Goal: Entertainment & Leisure: Consume media (video, audio)

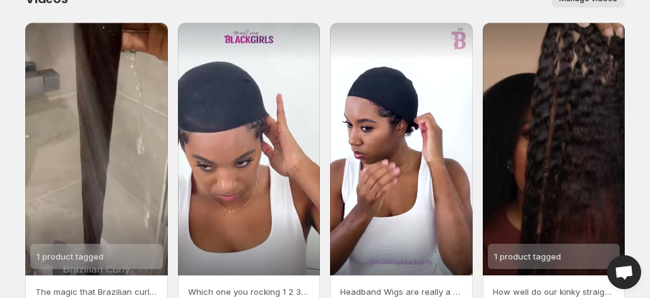
scroll to position [50, 0]
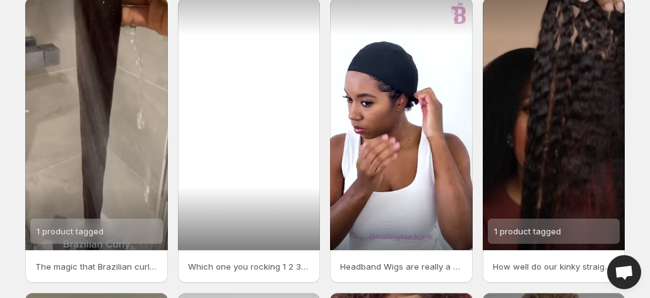
click at [314, 185] on div at bounding box center [249, 123] width 143 height 253
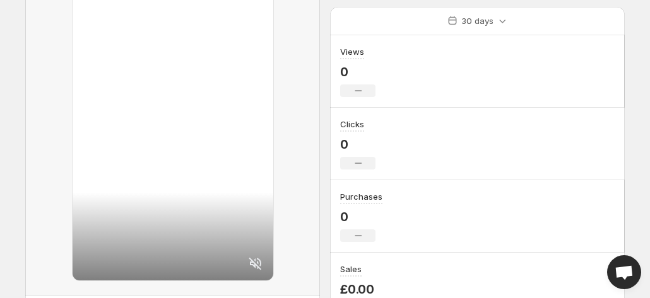
scroll to position [143, 0]
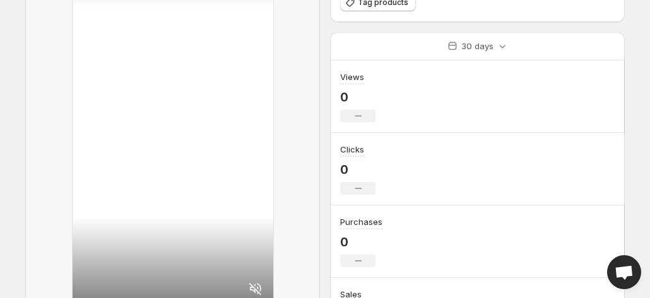
click at [105, 252] on div at bounding box center [173, 130] width 201 height 352
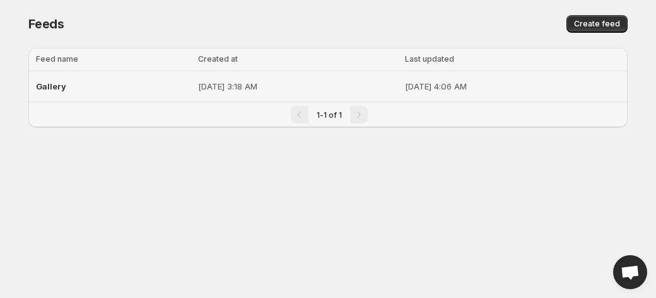
click at [215, 90] on p "[DATE] 3:18 AM" at bounding box center [297, 86] width 199 height 13
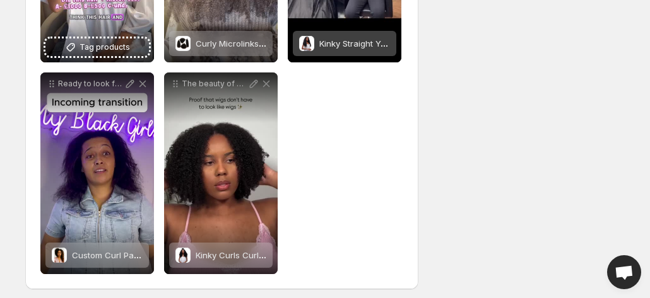
scroll to position [1401, 0]
